Goal: Find specific page/section: Find specific page/section

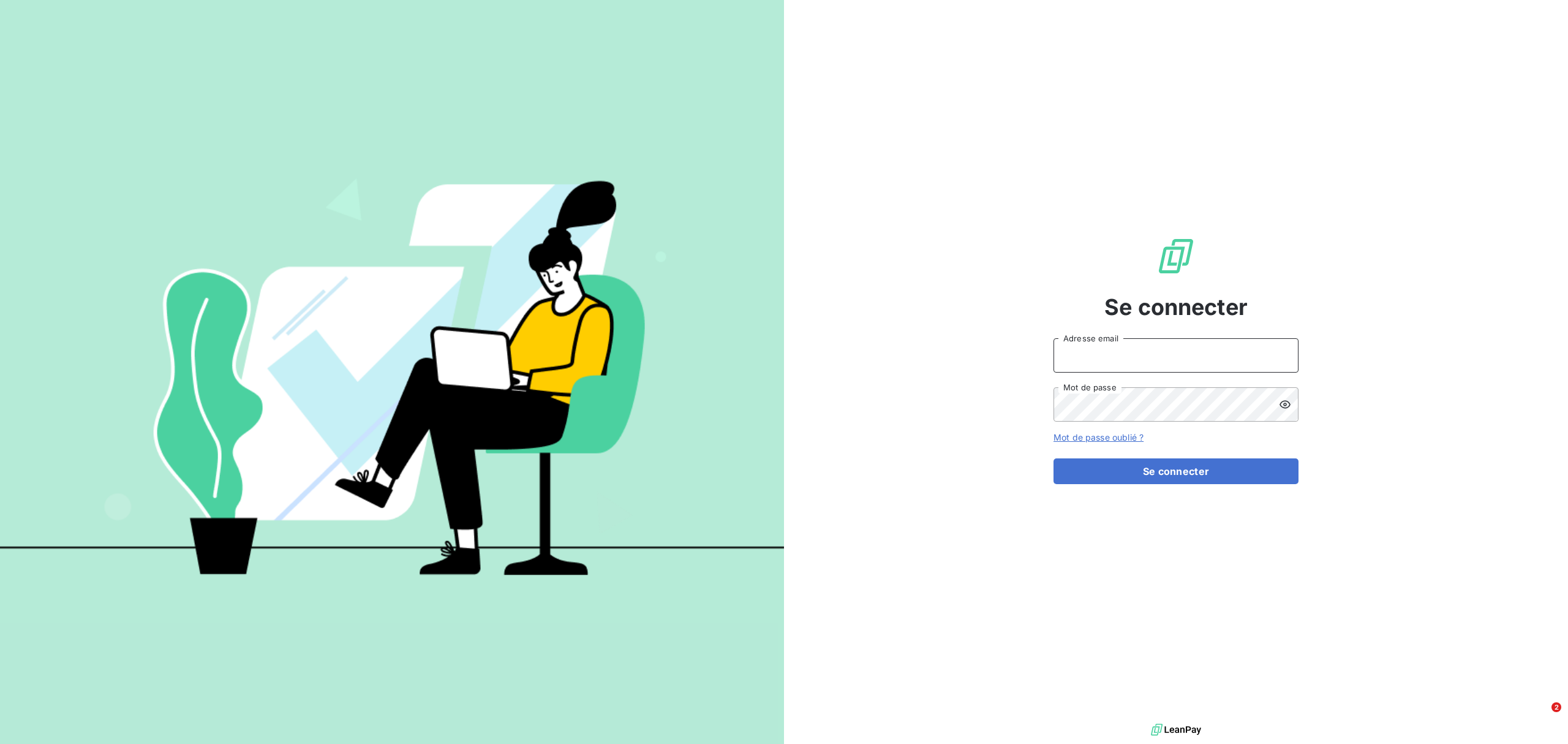
click at [1086, 358] on input "Adresse email" at bounding box center [1175, 355] width 245 height 34
type input "[PERSON_NAME][EMAIL_ADDRESS][DOMAIN_NAME]"
click at [1053, 458] on button "Se connecter" at bounding box center [1175, 471] width 245 height 26
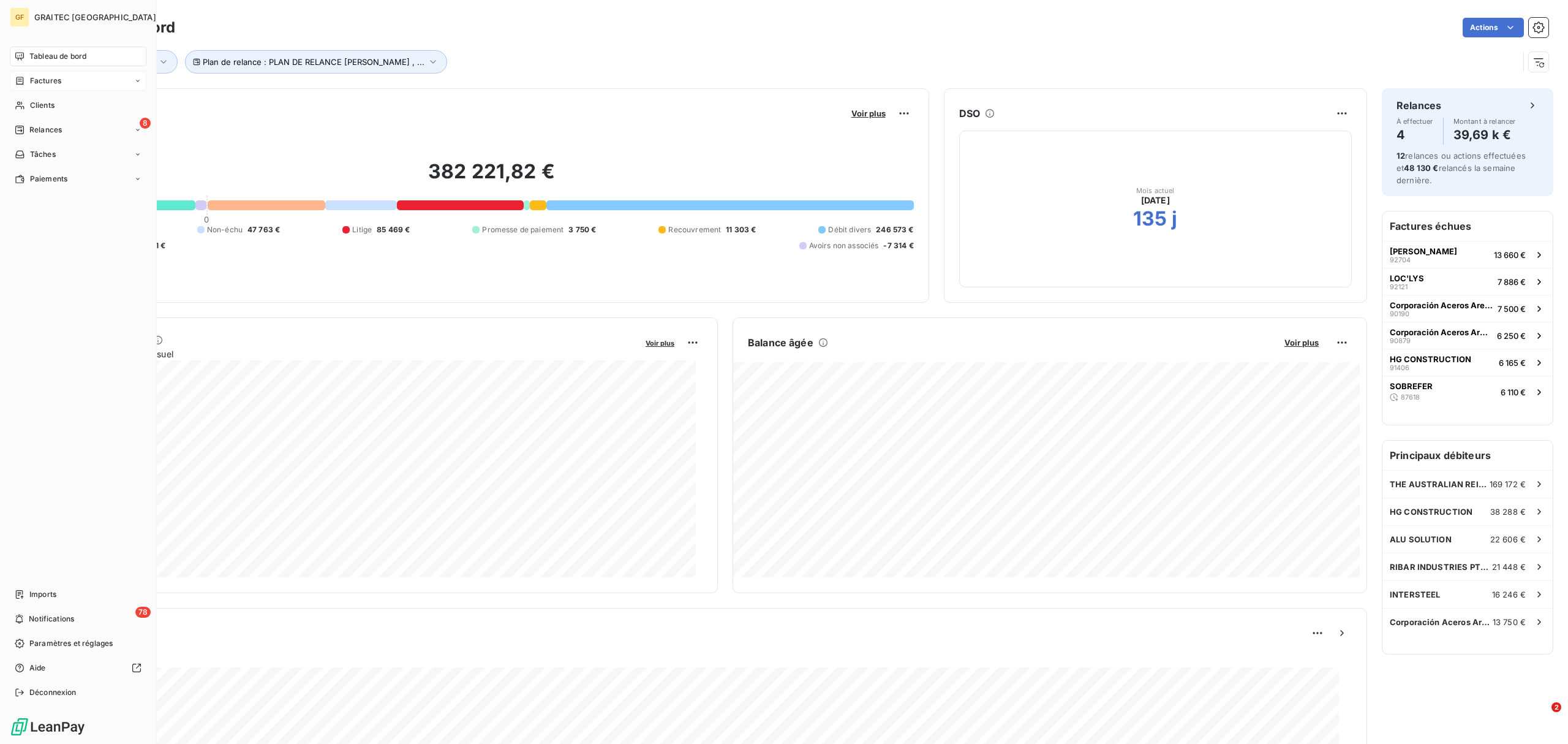
click at [45, 81] on span "Factures" at bounding box center [45, 81] width 31 height 11
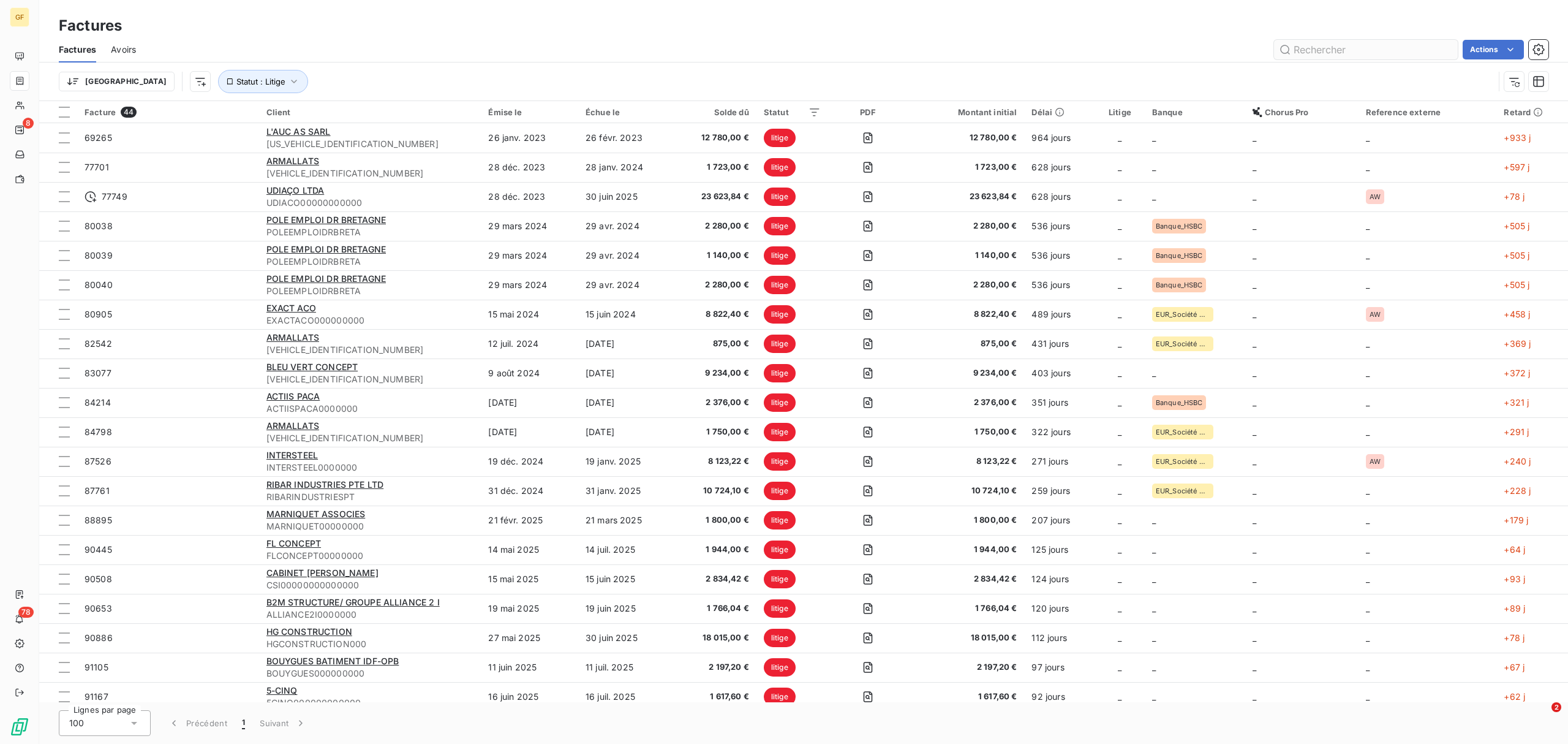
click at [1254, 47] on input "text" at bounding box center [1366, 49] width 184 height 19
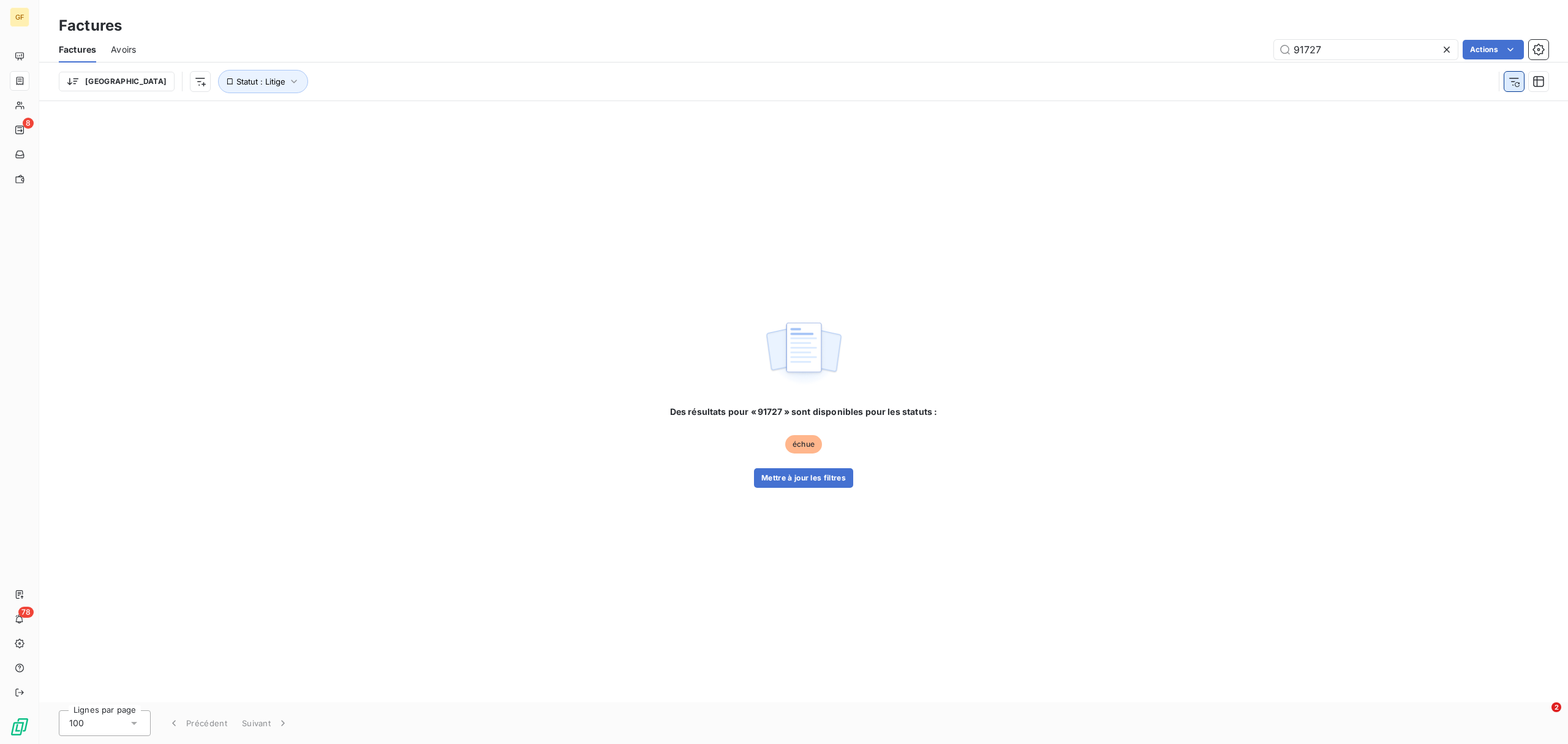
type input "91727"
click at [1254, 82] on icon "button" at bounding box center [1514, 81] width 12 height 12
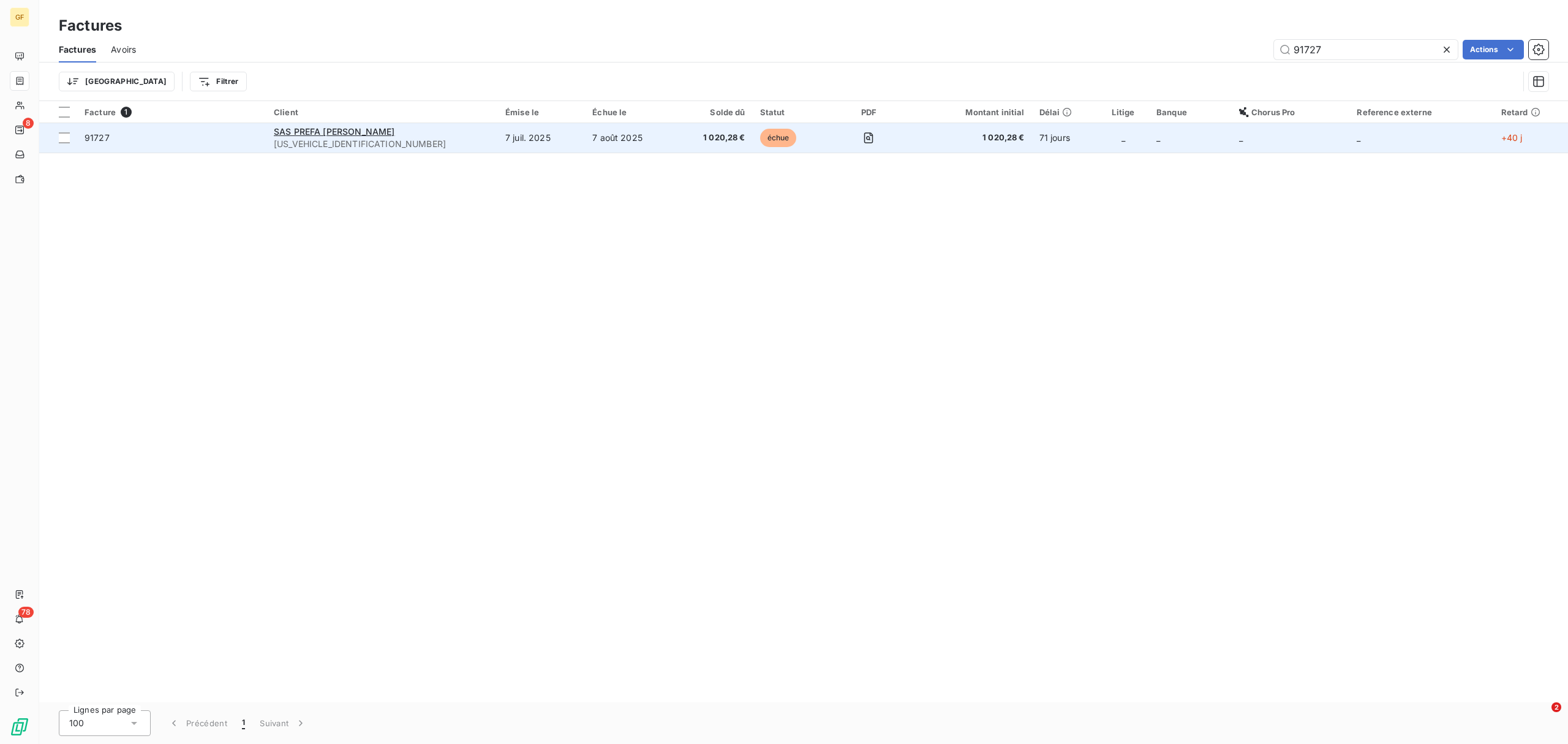
click at [346, 124] on td "SAS PREFA GALLAUD [US_VEHICLE_IDENTIFICATION_NUMBER]" at bounding box center [382, 138] width 232 height 29
